Goal: Information Seeking & Learning: Learn about a topic

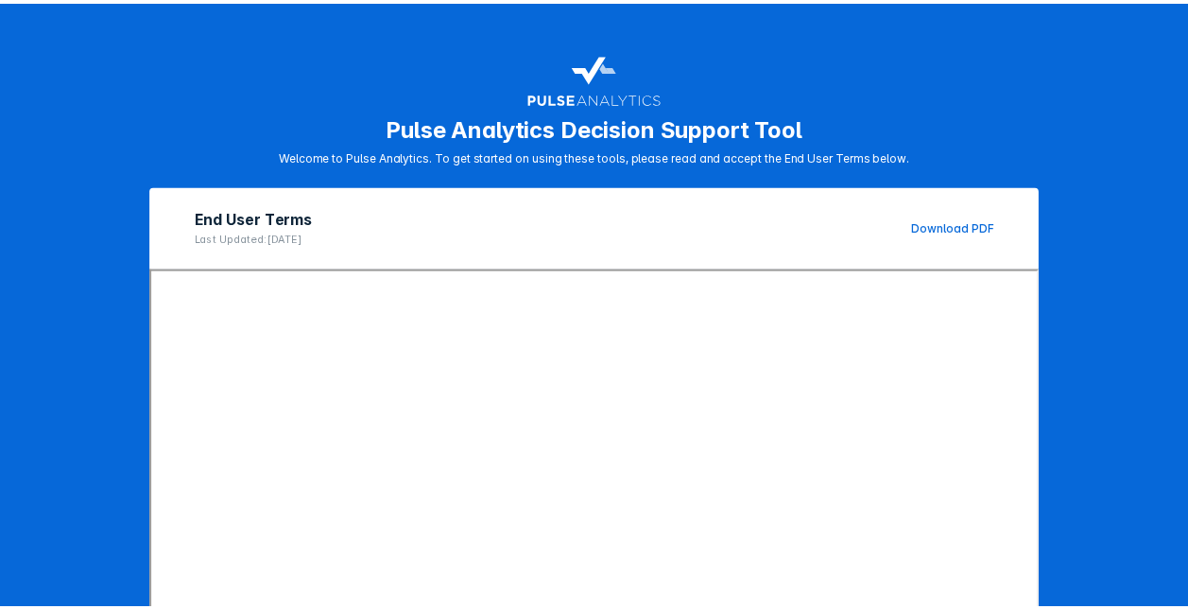
scroll to position [289, 0]
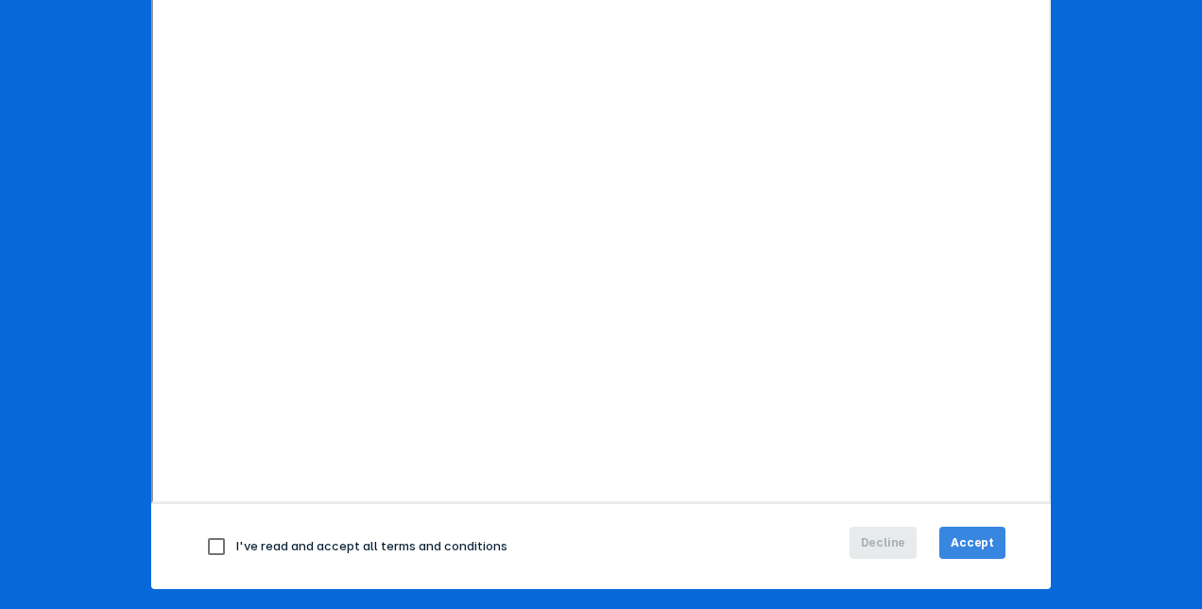
click at [979, 527] on button "Accept" at bounding box center [972, 542] width 66 height 32
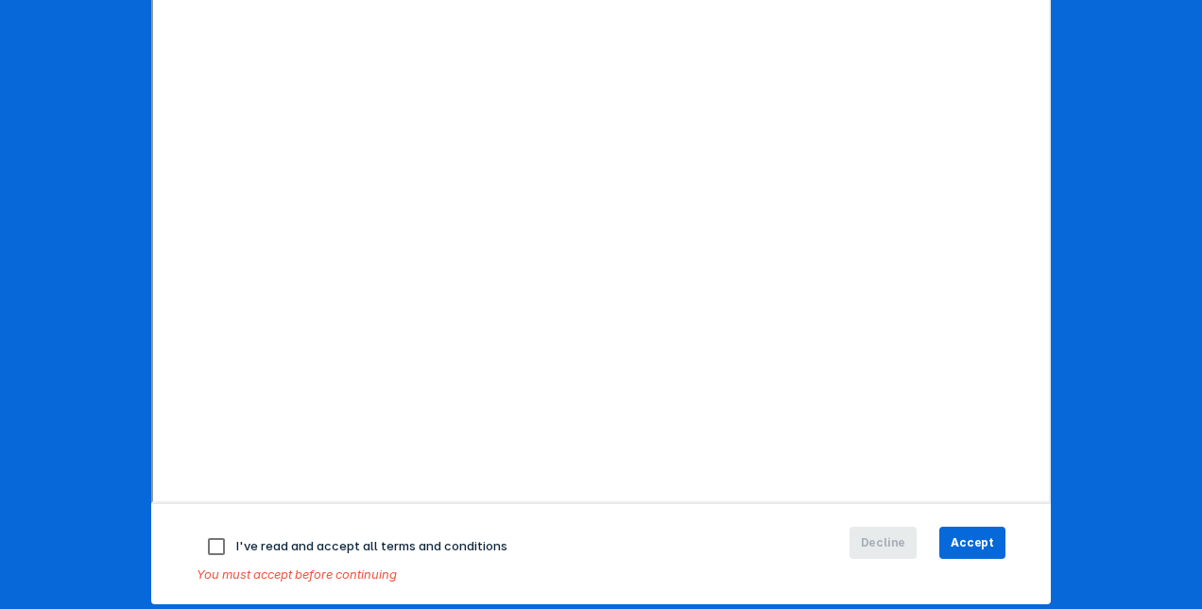
click at [474, 544] on span "I've read and accept all terms and conditions" at bounding box center [371, 545] width 271 height 15
click at [197, 542] on input "checkbox" at bounding box center [217, 546] width 40 height 40
checkbox input "true"
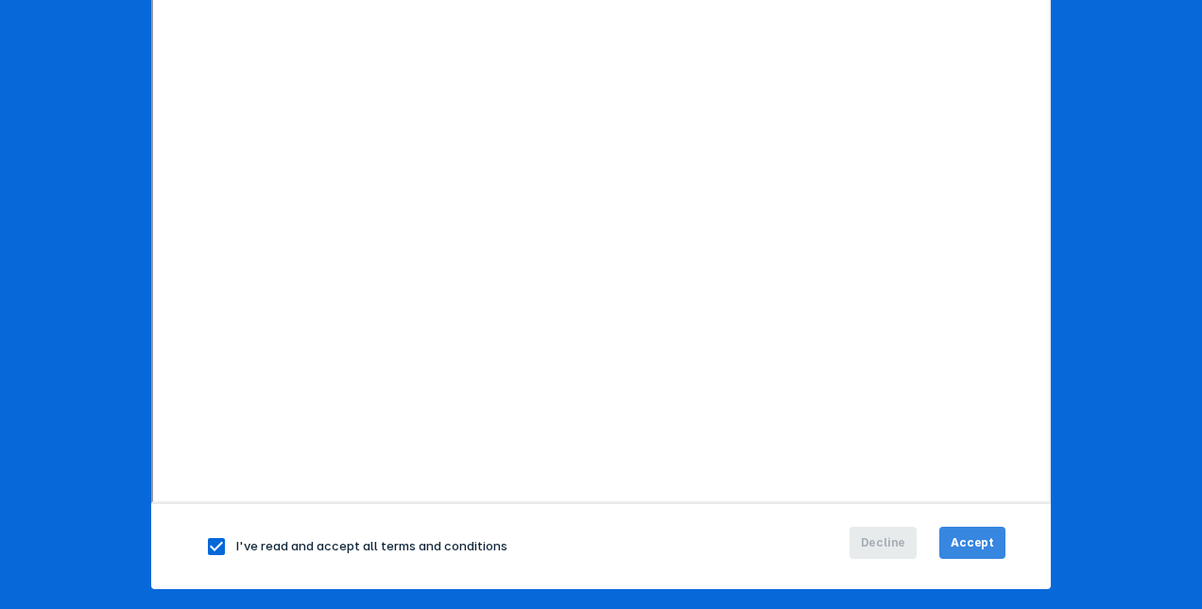
click at [962, 546] on span "Accept" at bounding box center [972, 542] width 43 height 17
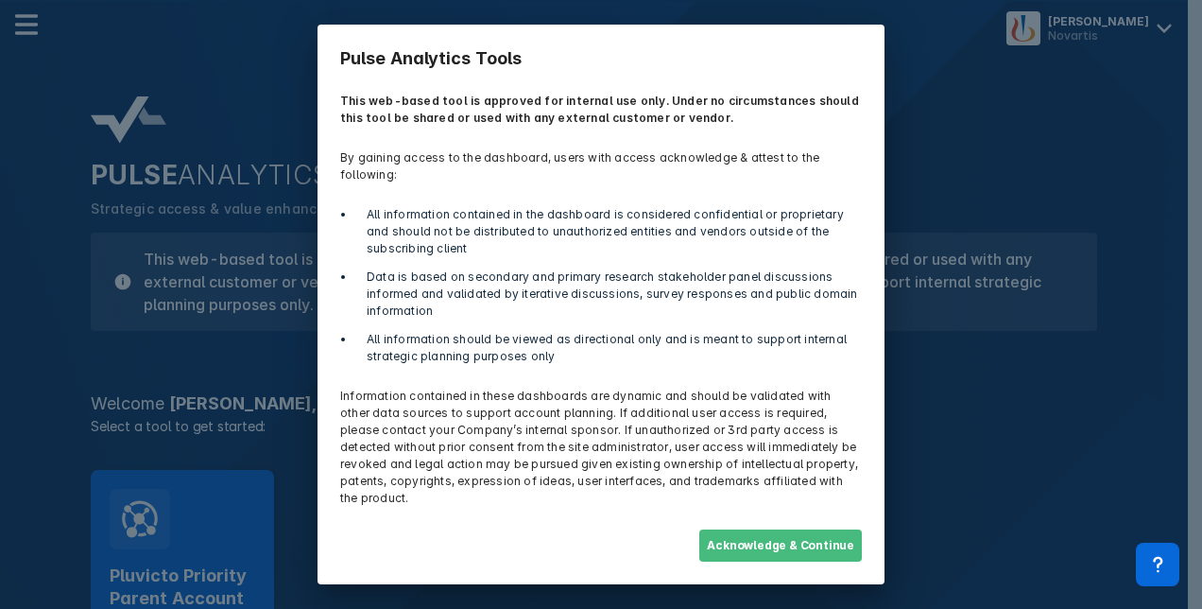
click at [769, 530] on button "Acknowledge & Continue" at bounding box center [780, 545] width 163 height 32
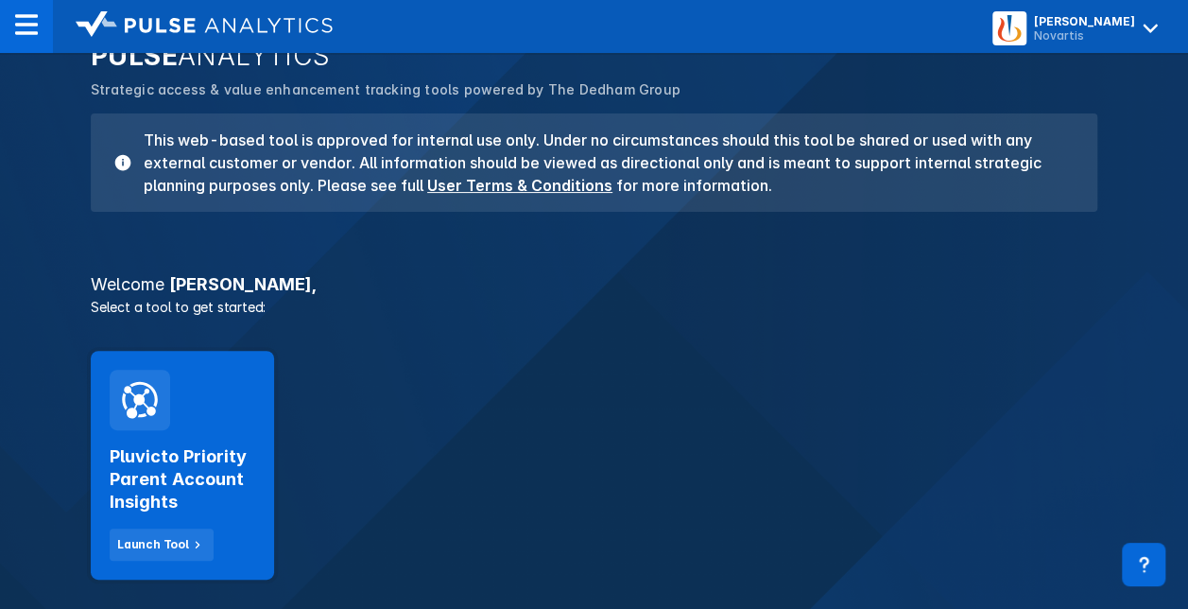
scroll to position [144, 0]
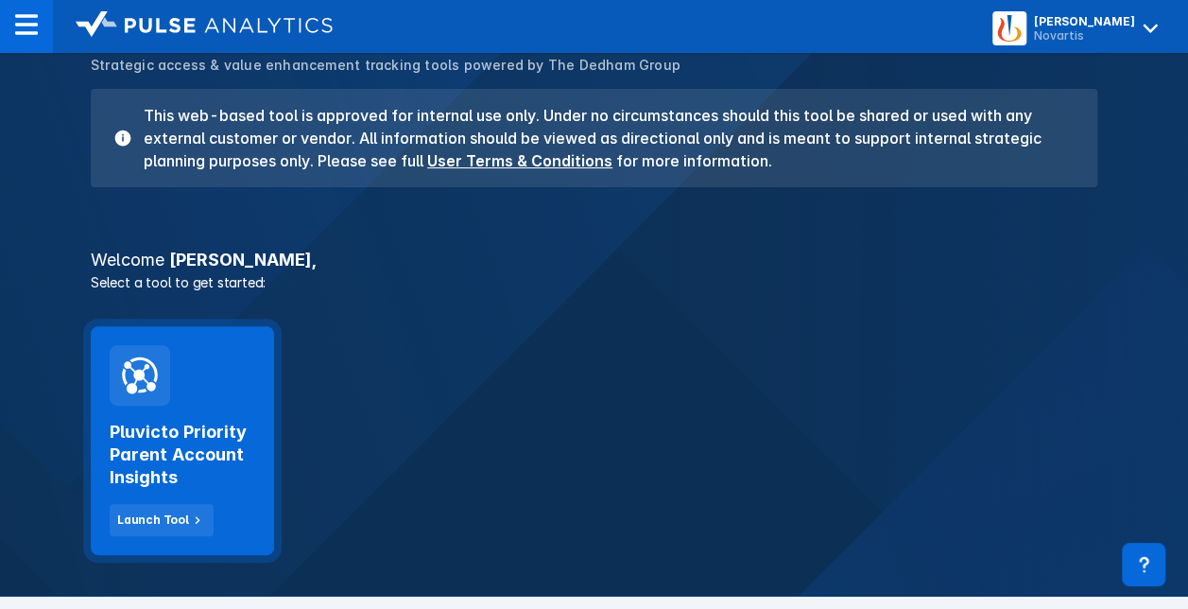
click at [172, 461] on h2 "Pluvicto Priority Parent Account Insights" at bounding box center [183, 455] width 146 height 68
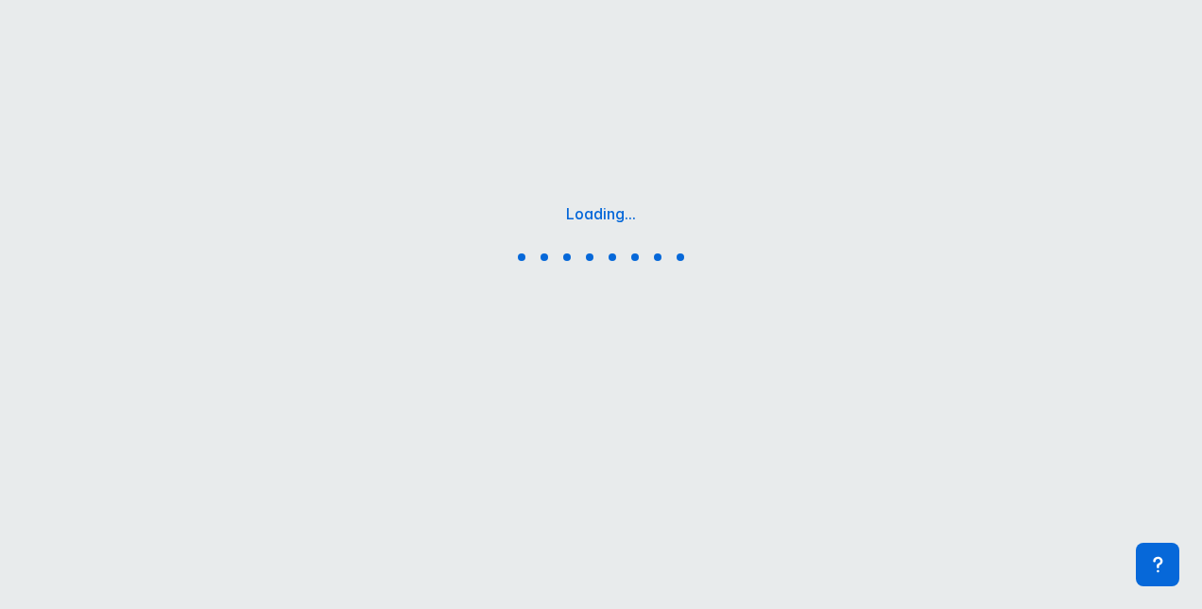
click at [172, 461] on div "Loading..." at bounding box center [601, 236] width 1202 height 472
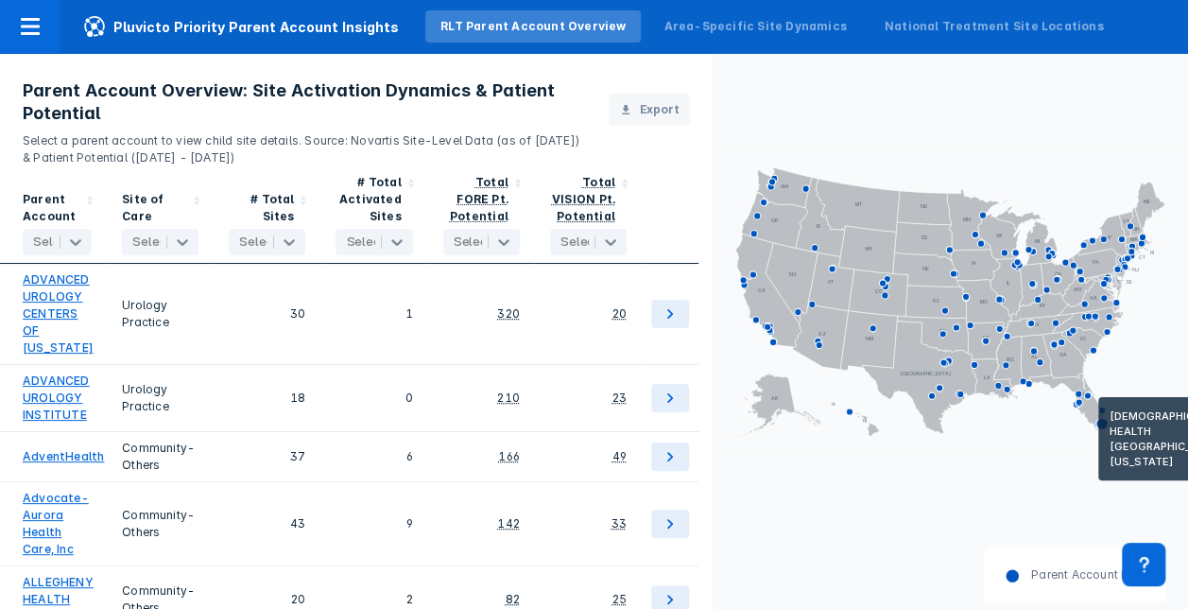
click at [1104, 421] on icon at bounding box center [1102, 424] width 12 height 12
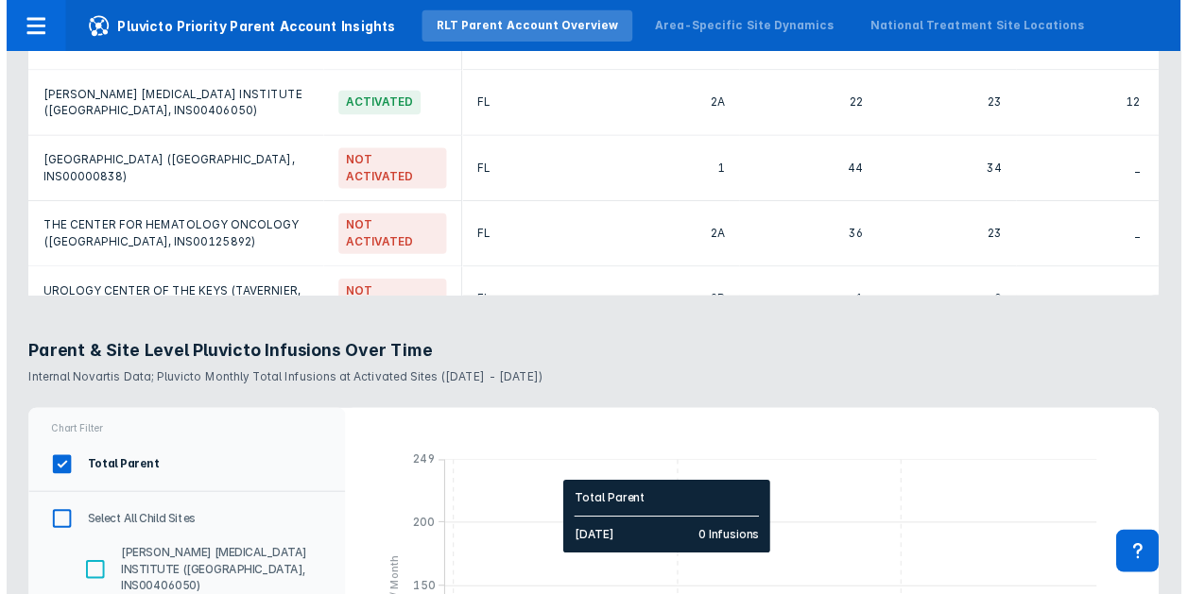
scroll to position [1709, 0]
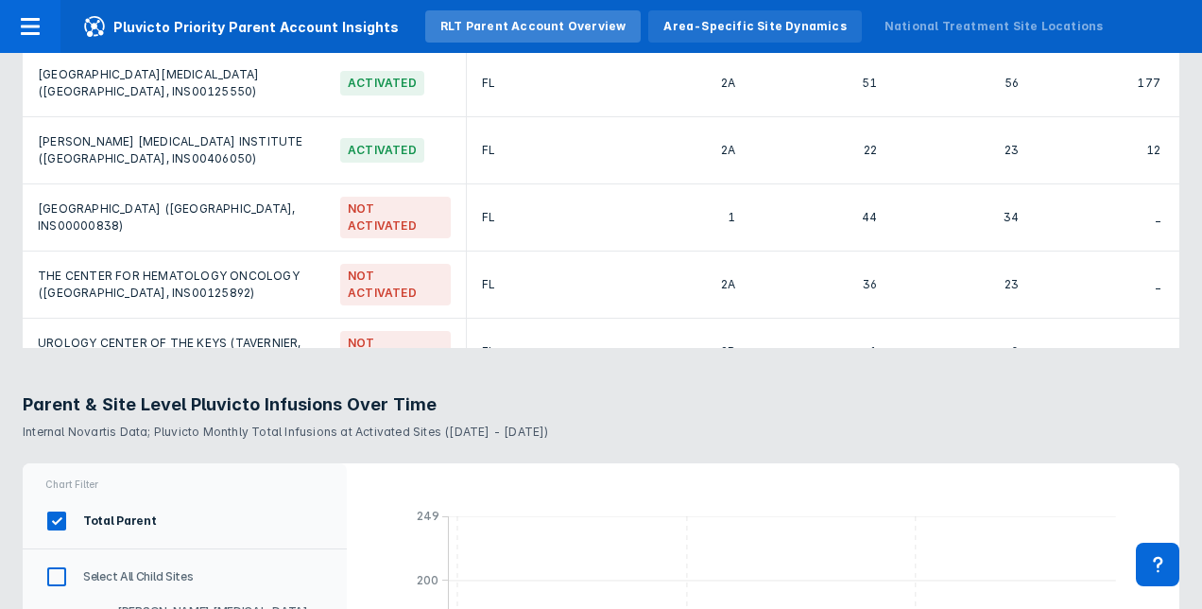
click at [675, 28] on div "Area-Specific Site Dynamics" at bounding box center [754, 26] width 182 height 17
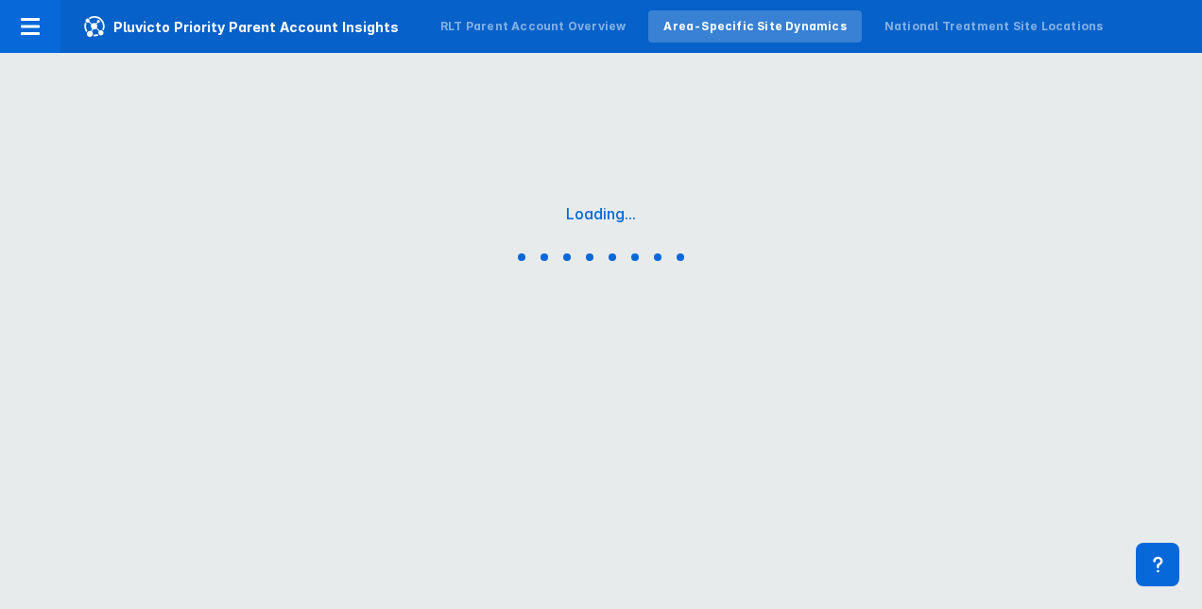
click at [675, 28] on div "Area-Specific Site Dynamics" at bounding box center [754, 26] width 182 height 17
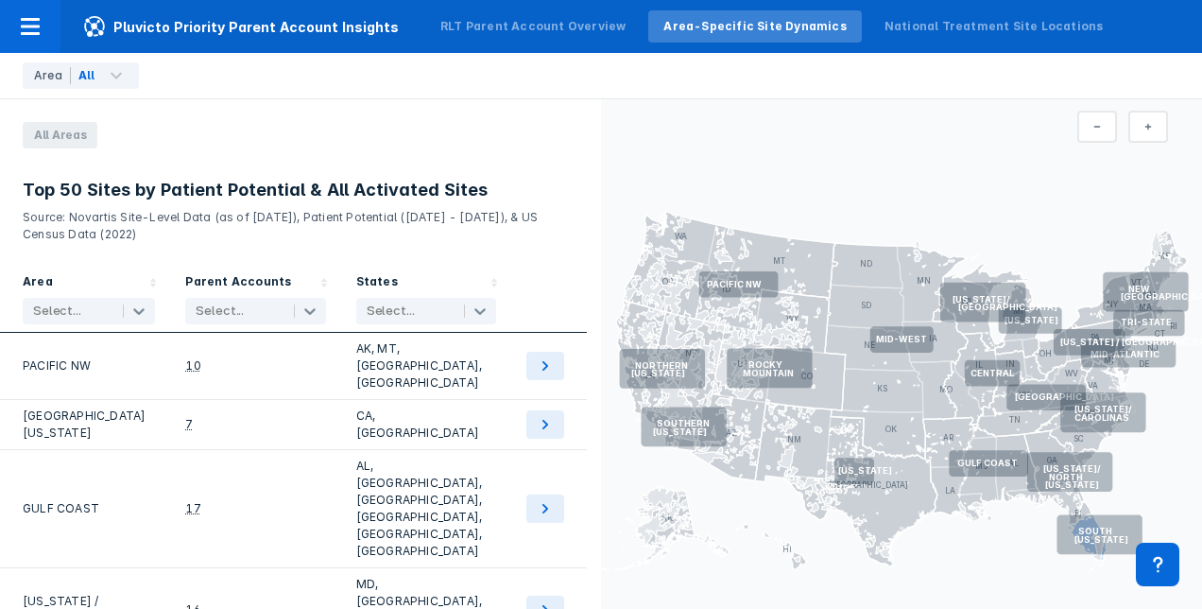
click at [1078, 525] on text "SOUTH" at bounding box center [1095, 530] width 34 height 10
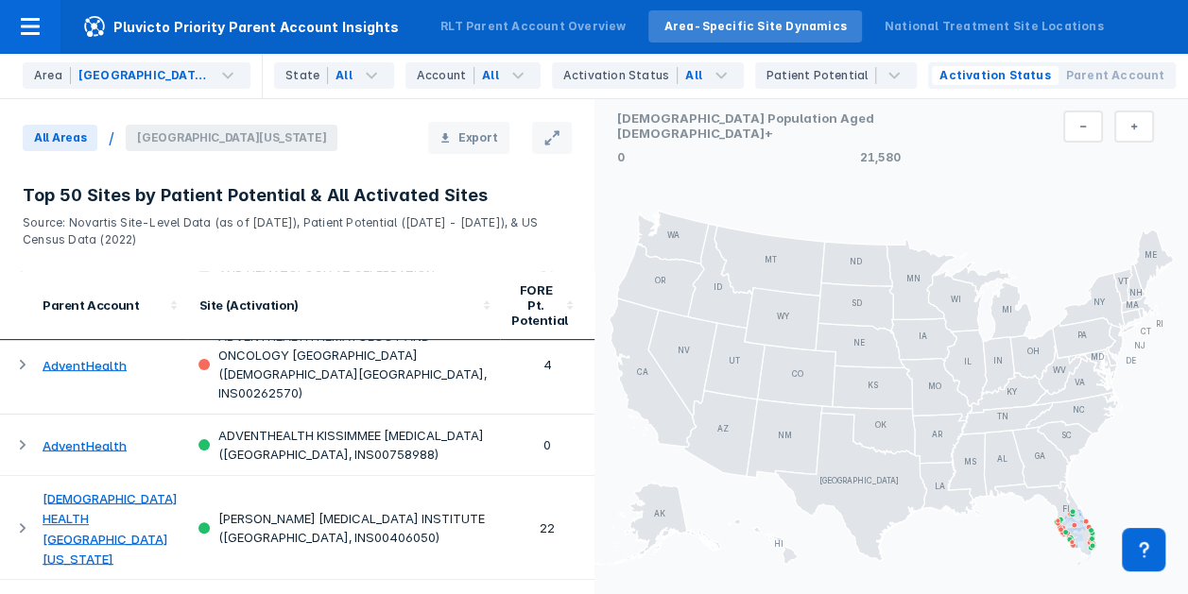
scroll to position [558, 0]
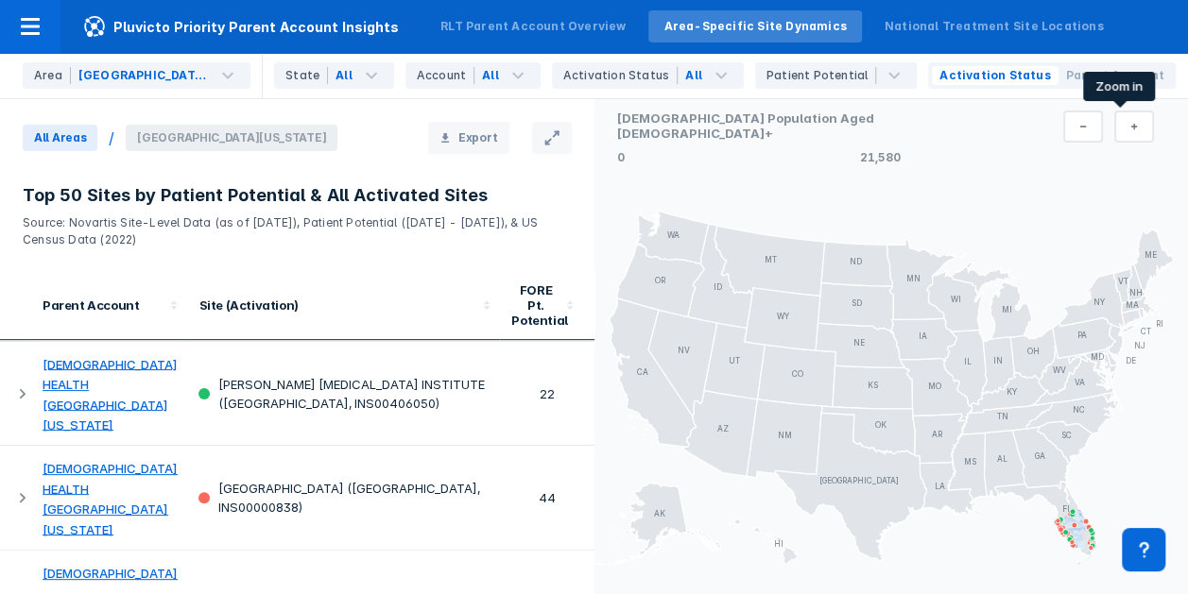
click at [1131, 126] on icon at bounding box center [1134, 127] width 7 height 7
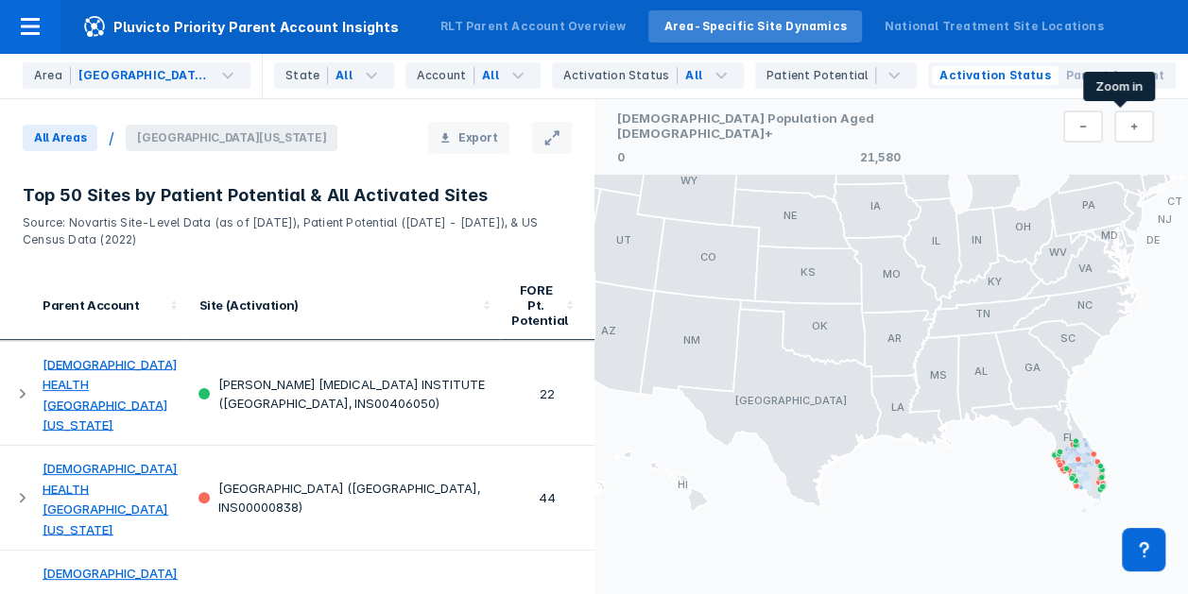
click at [1131, 126] on icon at bounding box center [1134, 127] width 7 height 7
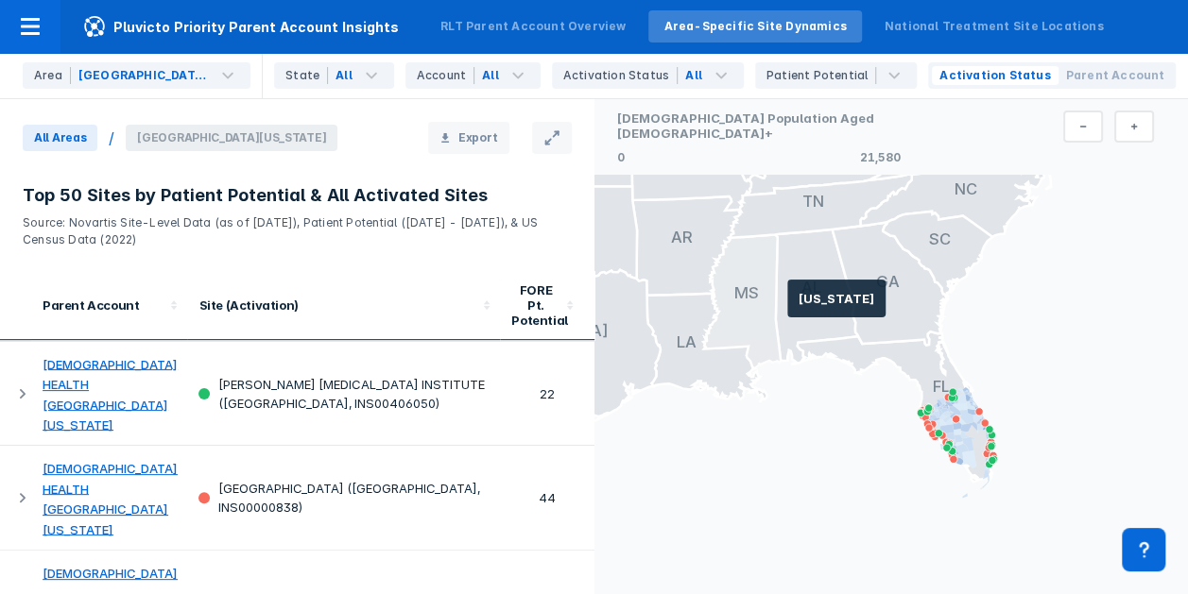
drag, startPoint x: 1018, startPoint y: 331, endPoint x: 764, endPoint y: 288, distance: 257.7
click at [764, 288] on g at bounding box center [544, 144] width 1220 height 709
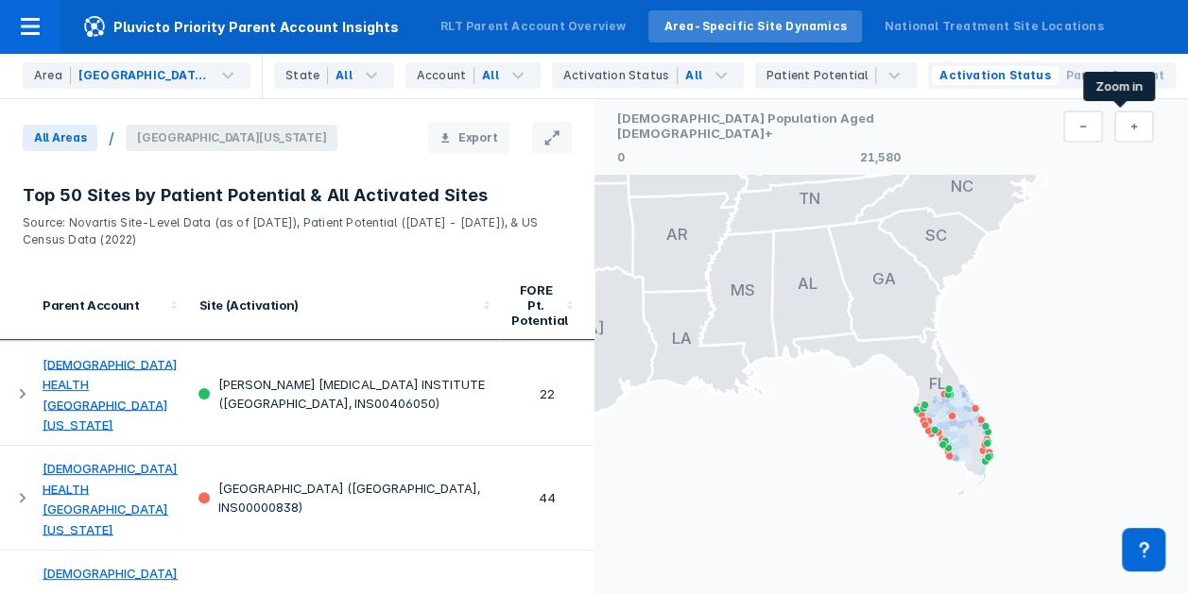
click at [1114, 131] on button at bounding box center [1134, 127] width 40 height 32
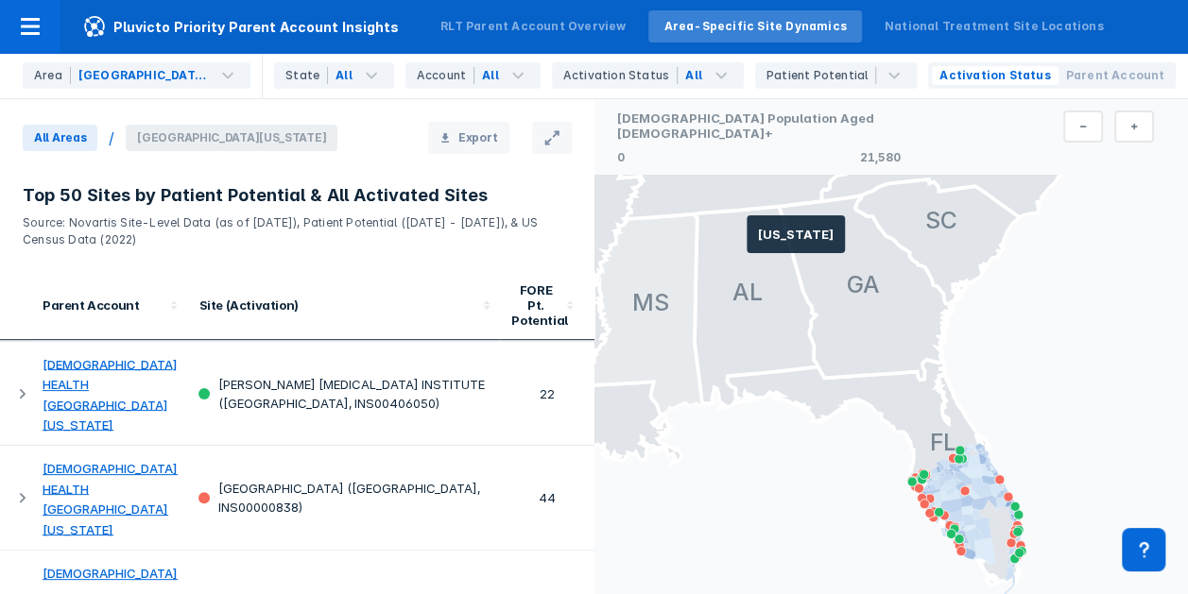
drag, startPoint x: 1002, startPoint y: 311, endPoint x: 646, endPoint y: 213, distance: 368.7
click at [646, 213] on g at bounding box center [347, 78] width 1830 height 1063
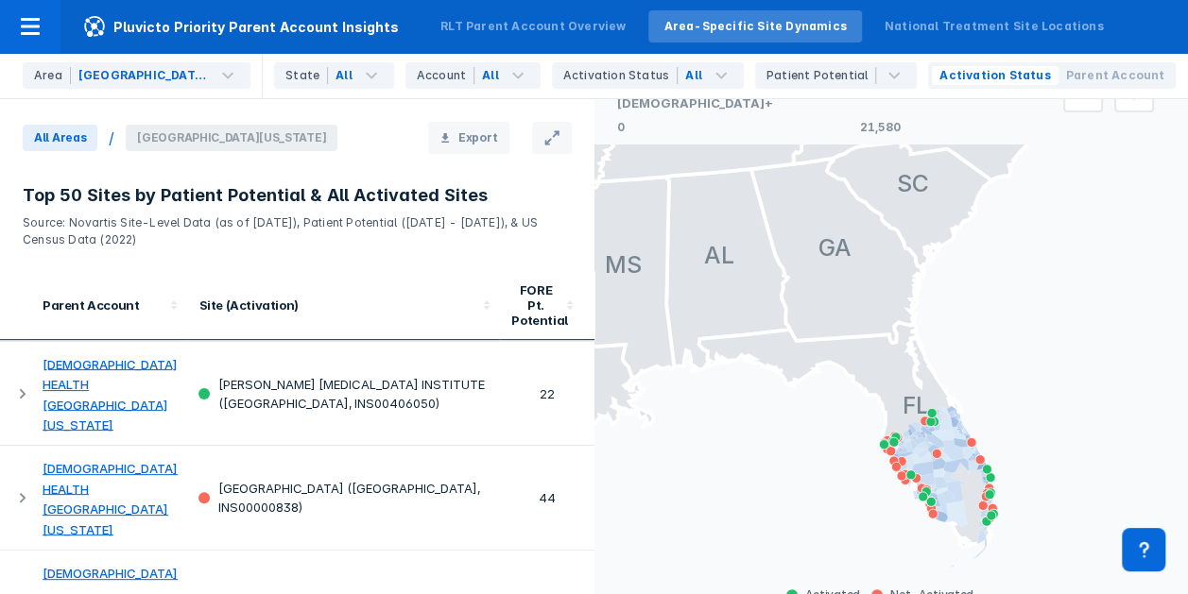
scroll to position [10, 0]
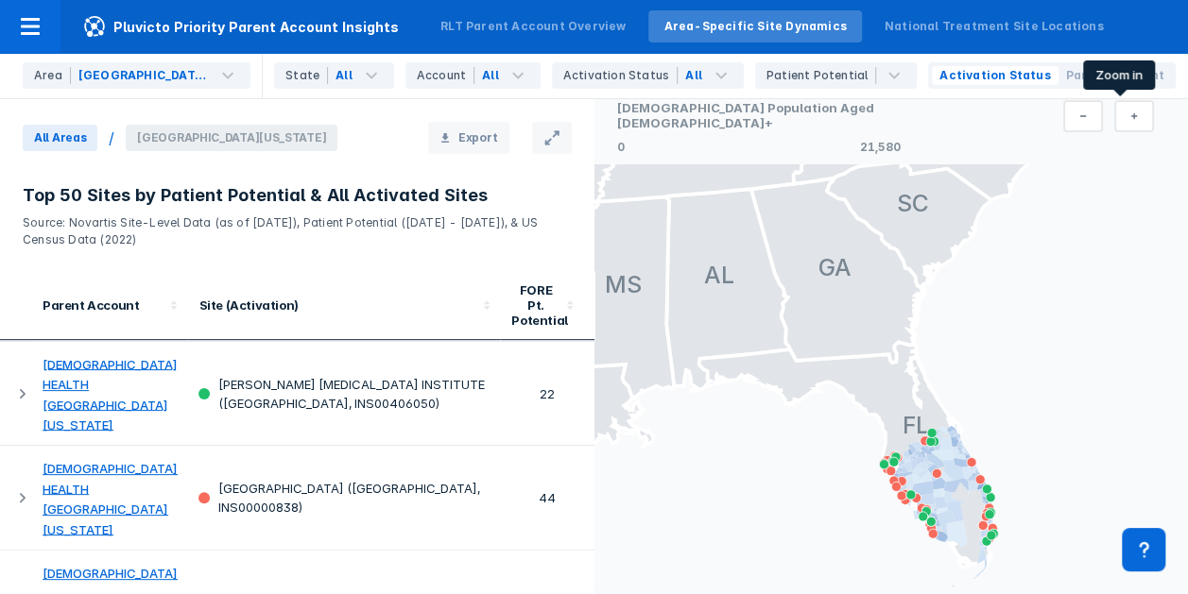
click at [1115, 129] on button at bounding box center [1134, 116] width 40 height 32
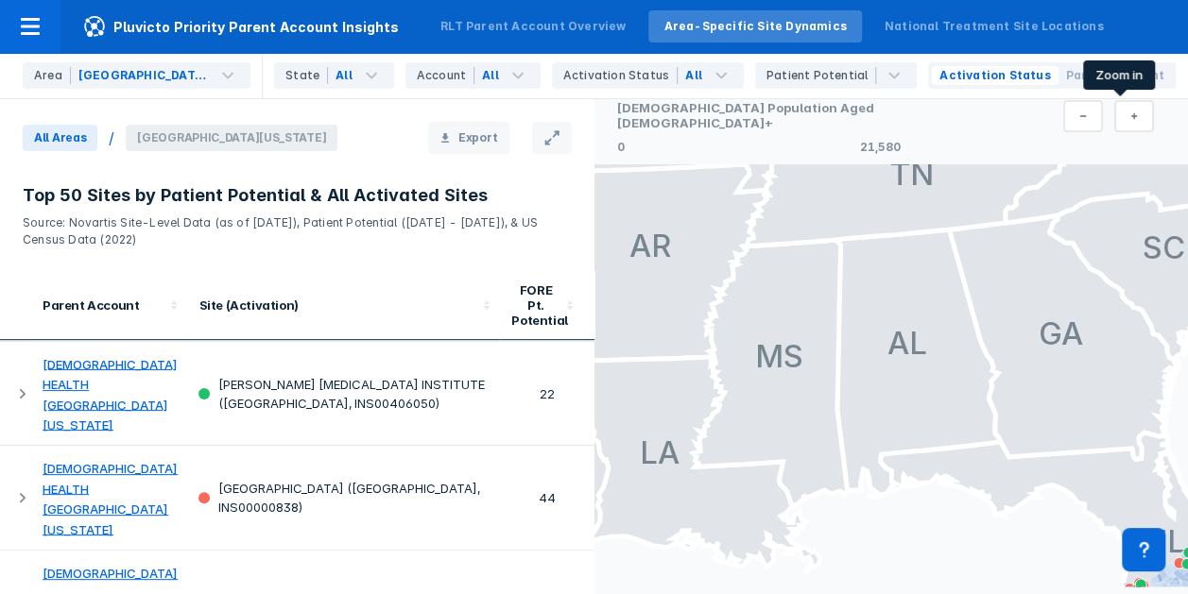
click at [1115, 128] on button at bounding box center [1134, 116] width 40 height 32
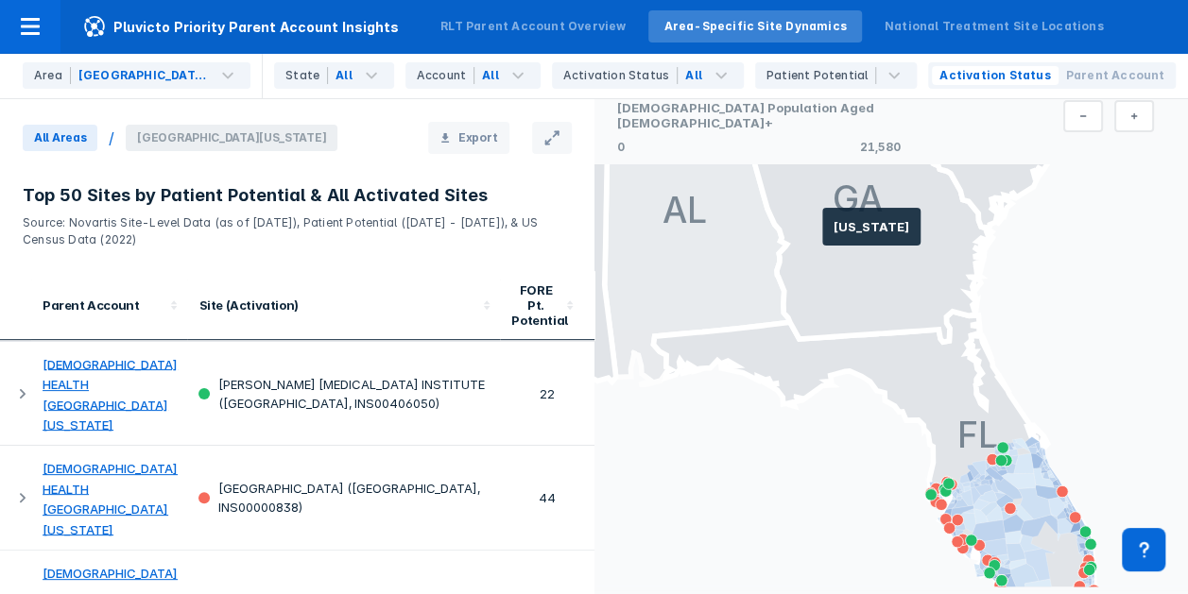
drag, startPoint x: 1041, startPoint y: 315, endPoint x: 669, endPoint y: 195, distance: 391.2
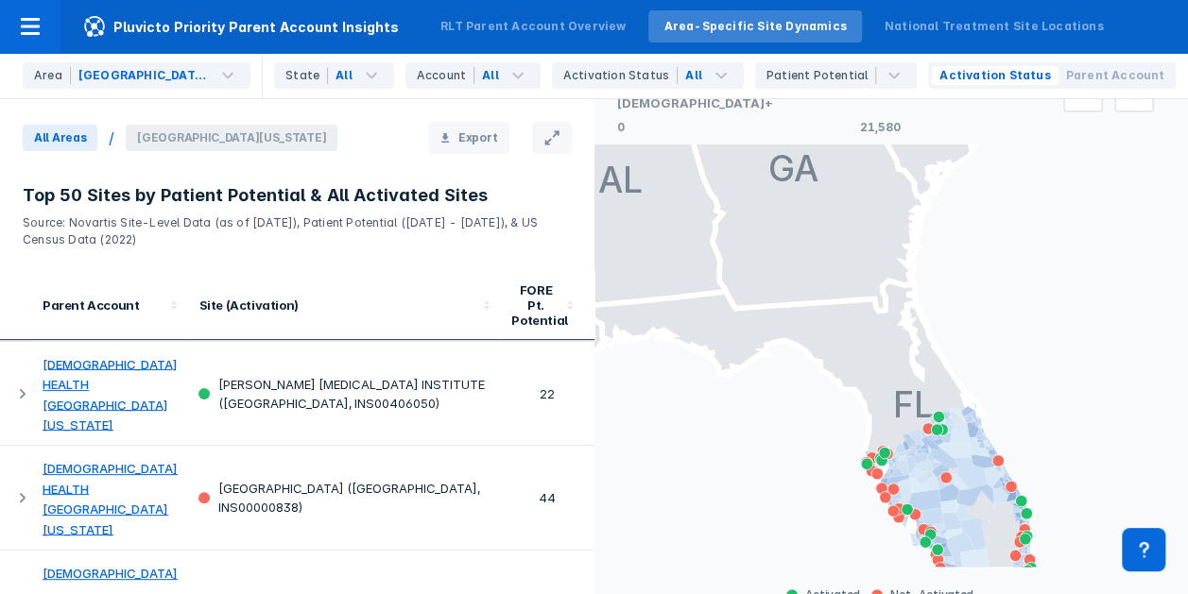
scroll to position [14, 0]
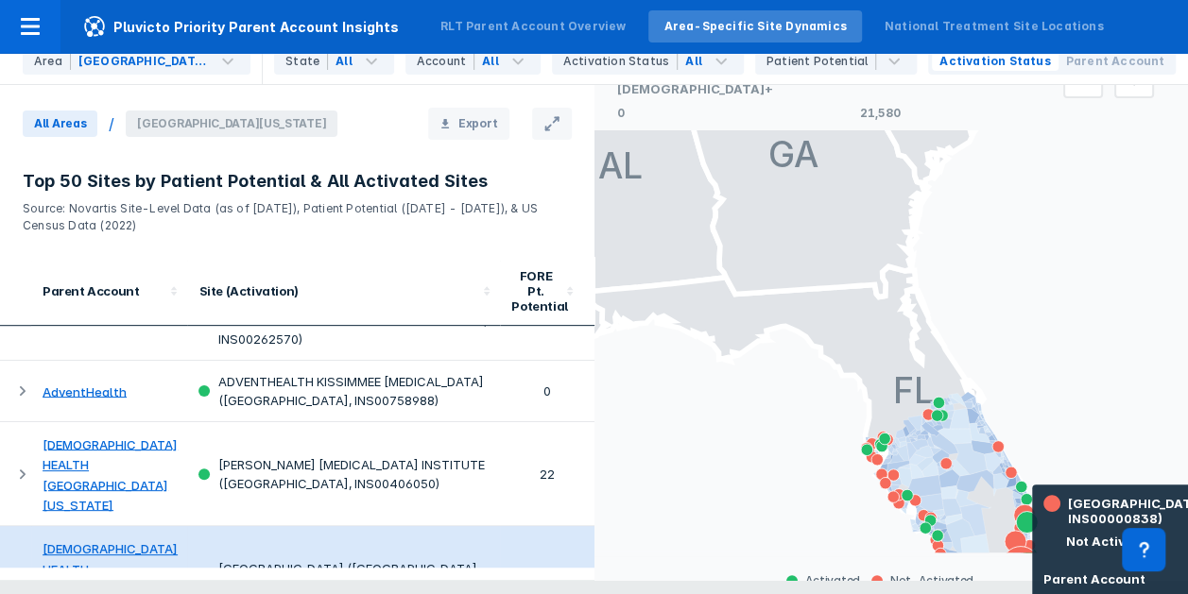
click at [435, 559] on div "[GEOGRAPHIC_DATA] ([GEOGRAPHIC_DATA], INS00000838)" at bounding box center [343, 578] width 290 height 38
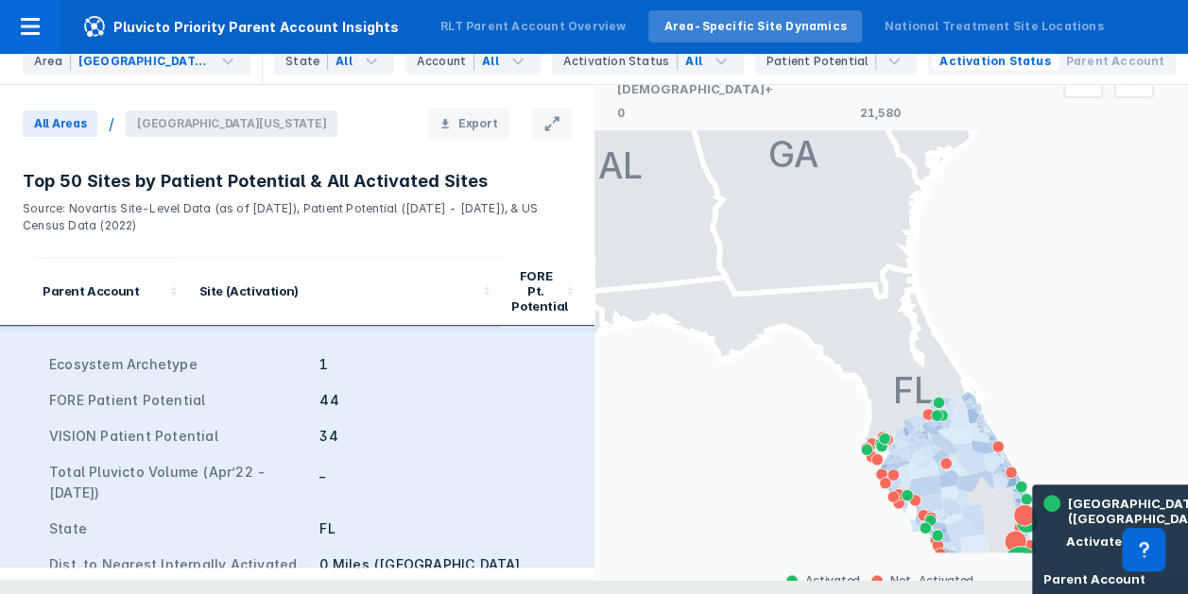
scroll to position [730, 0]
